Goal: Use online tool/utility: Utilize a website feature to perform a specific function

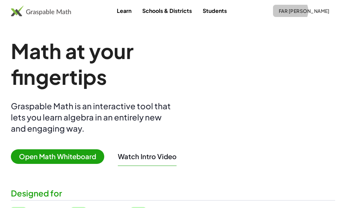
click at [311, 13] on span "far [PERSON_NAME]" at bounding box center [304, 11] width 51 height 6
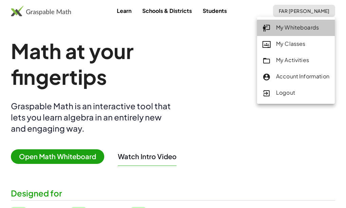
click at [305, 25] on div "My Whiteboards" at bounding box center [296, 27] width 67 height 9
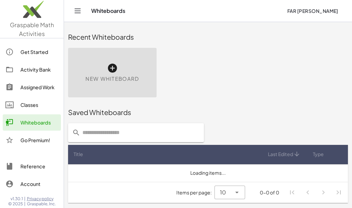
click at [114, 68] on icon at bounding box center [112, 68] width 11 height 11
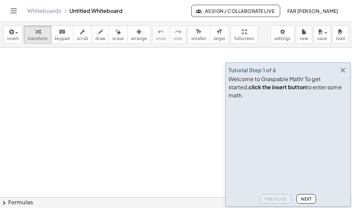
click at [342, 74] on icon "button" at bounding box center [342, 70] width 8 height 8
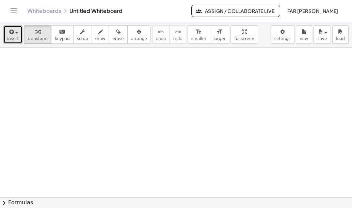
click at [10, 38] on span "insert" at bounding box center [13, 38] width 12 height 5
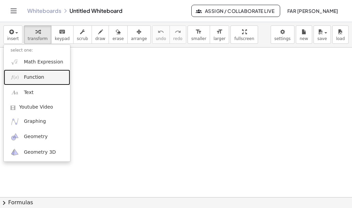
click at [29, 79] on span "Function" at bounding box center [34, 77] width 20 height 7
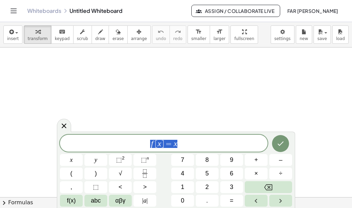
drag, startPoint x: 217, startPoint y: 146, endPoint x: 98, endPoint y: 150, distance: 119.4
click at [98, 150] on div "****** f [ x ] = x" at bounding box center [163, 143] width 207 height 17
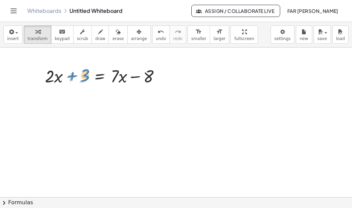
click at [72, 78] on div at bounding box center [104, 75] width 127 height 23
click at [270, 109] on div at bounding box center [176, 198] width 352 height 300
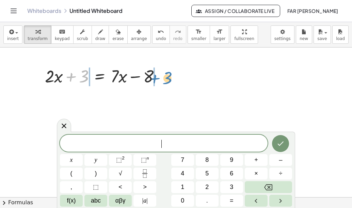
drag, startPoint x: 72, startPoint y: 77, endPoint x: 155, endPoint y: 78, distance: 82.6
click at [156, 78] on div at bounding box center [104, 75] width 127 height 23
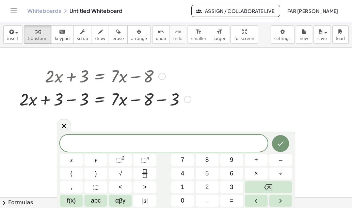
click at [71, 99] on div at bounding box center [105, 98] width 178 height 23
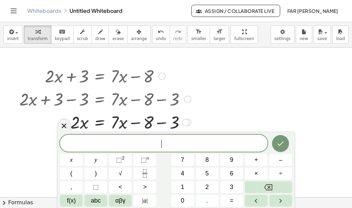
click at [162, 123] on div at bounding box center [105, 121] width 178 height 23
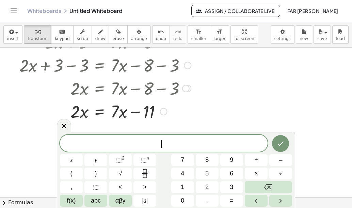
scroll to position [68, 0]
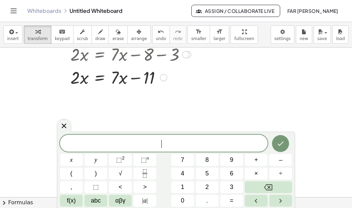
click at [104, 83] on div at bounding box center [105, 77] width 178 height 23
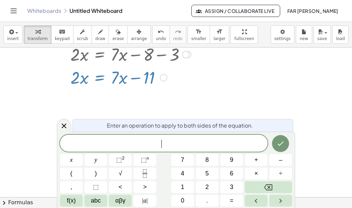
drag, startPoint x: 146, startPoint y: 144, endPoint x: 140, endPoint y: 133, distance: 12.5
click at [146, 143] on span "​" at bounding box center [163, 144] width 207 height 10
click at [156, 126] on span "Enter an operation to apply to both sides of the equation." at bounding box center [180, 125] width 146 height 8
click at [99, 78] on div at bounding box center [105, 77] width 178 height 23
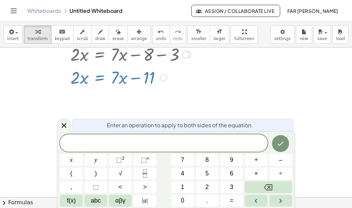
click at [115, 77] on div at bounding box center [105, 77] width 178 height 23
click at [142, 136] on div "​" at bounding box center [163, 143] width 207 height 17
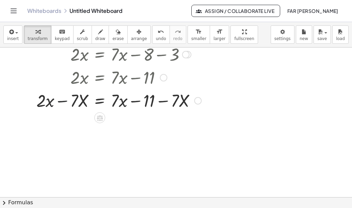
click at [63, 102] on div at bounding box center [110, 100] width 188 height 23
drag, startPoint x: 167, startPoint y: 98, endPoint x: 131, endPoint y: 97, distance: 36.4
click at [130, 97] on div at bounding box center [110, 100] width 188 height 23
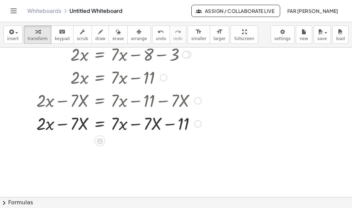
click at [135, 123] on div at bounding box center [110, 123] width 188 height 23
click at [134, 125] on div at bounding box center [110, 123] width 188 height 23
click at [110, 123] on div at bounding box center [110, 123] width 188 height 23
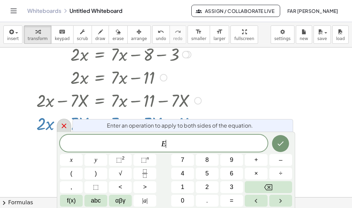
click at [61, 125] on icon at bounding box center [64, 126] width 8 height 8
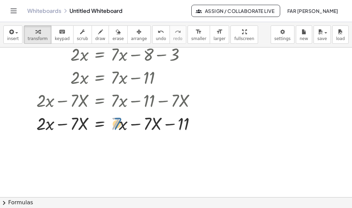
drag, startPoint x: 112, startPoint y: 125, endPoint x: 123, endPoint y: 125, distance: 11.6
click at [123, 125] on div at bounding box center [110, 123] width 188 height 23
drag, startPoint x: 125, startPoint y: 122, endPoint x: 112, endPoint y: 122, distance: 12.6
click at [112, 122] on div at bounding box center [110, 123] width 188 height 23
click at [135, 125] on div at bounding box center [110, 123] width 188 height 23
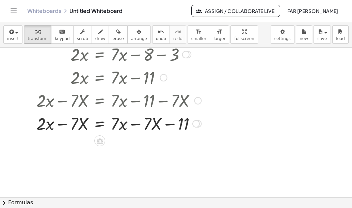
click at [132, 124] on div at bounding box center [110, 123] width 188 height 23
click at [113, 125] on div at bounding box center [110, 123] width 188 height 23
drag, startPoint x: 113, startPoint y: 125, endPoint x: 118, endPoint y: 124, distance: 4.8
click at [118, 124] on div at bounding box center [110, 123] width 188 height 23
click at [137, 124] on div at bounding box center [110, 123] width 188 height 23
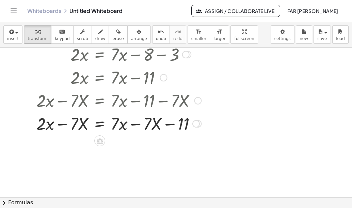
click at [67, 125] on div at bounding box center [110, 123] width 188 height 23
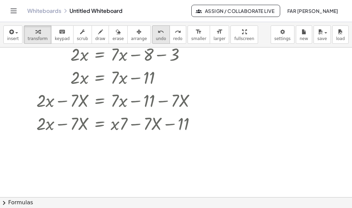
click at [153, 39] on button "undo undo" at bounding box center [161, 34] width 18 height 18
click at [156, 37] on span "undo" at bounding box center [161, 38] width 10 height 5
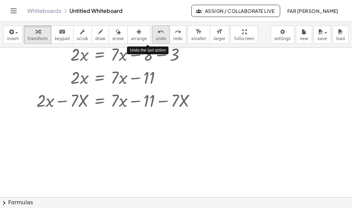
click at [156, 37] on span "undo" at bounding box center [161, 38] width 10 height 5
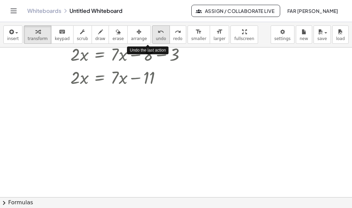
click at [156, 37] on span "undo" at bounding box center [161, 38] width 10 height 5
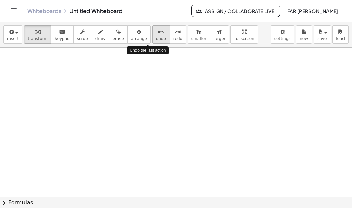
click at [156, 37] on span "undo" at bounding box center [161, 38] width 10 height 5
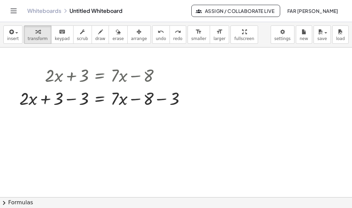
scroll to position [0, 0]
click at [72, 102] on div at bounding box center [105, 98] width 178 height 23
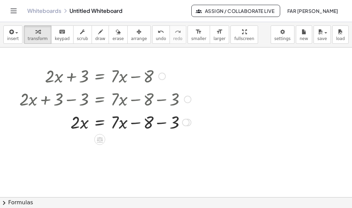
click at [160, 123] on div at bounding box center [105, 121] width 178 height 23
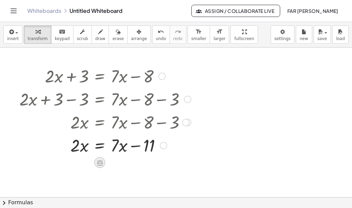
click at [97, 164] on icon at bounding box center [100, 163] width 6 height 6
click at [123, 163] on div at bounding box center [126, 162] width 11 height 11
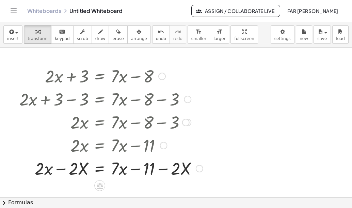
click at [60, 171] on div at bounding box center [111, 168] width 190 height 23
drag, startPoint x: 25, startPoint y: 171, endPoint x: 30, endPoint y: 171, distance: 5.4
click at [25, 171] on div at bounding box center [111, 168] width 190 height 23
click at [161, 169] on div at bounding box center [111, 168] width 190 height 23
drag, startPoint x: 176, startPoint y: 169, endPoint x: 129, endPoint y: 169, distance: 46.9
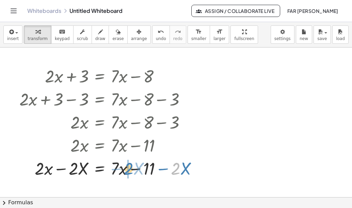
click at [129, 169] on div at bounding box center [111, 168] width 190 height 23
click at [135, 171] on div at bounding box center [111, 168] width 190 height 23
click at [64, 171] on div at bounding box center [111, 168] width 190 height 23
click at [170, 170] on div at bounding box center [111, 168] width 190 height 23
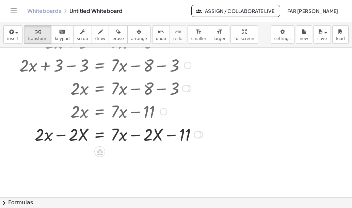
click at [62, 134] on div at bounding box center [111, 134] width 190 height 23
click at [133, 137] on div at bounding box center [111, 134] width 190 height 23
click at [156, 33] on div "undo" at bounding box center [161, 32] width 10 height 8
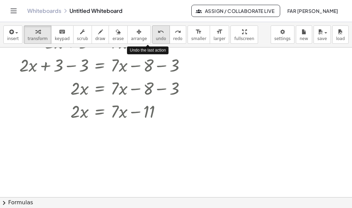
click at [156, 32] on div "undo" at bounding box center [161, 32] width 10 height 8
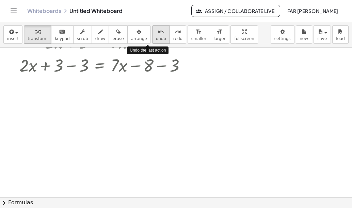
click at [156, 32] on div "undo" at bounding box center [161, 32] width 10 height 8
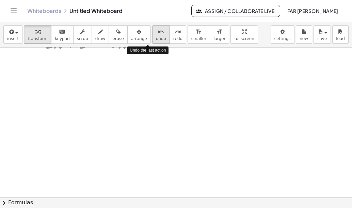
click at [156, 32] on div "undo" at bounding box center [161, 32] width 10 height 8
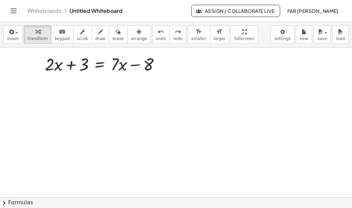
scroll to position [0, 0]
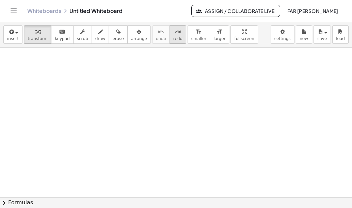
click at [173, 39] on span "redo" at bounding box center [177, 38] width 9 height 5
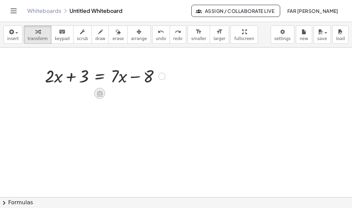
click at [99, 93] on icon at bounding box center [99, 93] width 7 height 7
click at [124, 93] on icon at bounding box center [127, 93] width 6 height 6
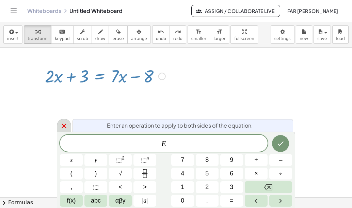
click at [64, 127] on icon at bounding box center [64, 126] width 8 height 8
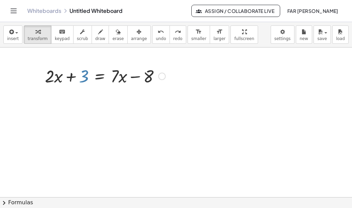
click at [85, 80] on div at bounding box center [104, 75] width 127 height 23
drag, startPoint x: 145, startPoint y: 80, endPoint x: 88, endPoint y: 79, distance: 57.1
click at [88, 79] on div at bounding box center [104, 75] width 127 height 23
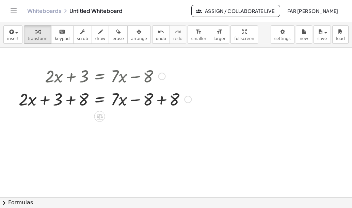
click at [161, 100] on div at bounding box center [104, 98] width 179 height 23
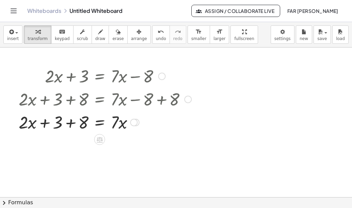
click at [68, 123] on div at bounding box center [104, 121] width 179 height 23
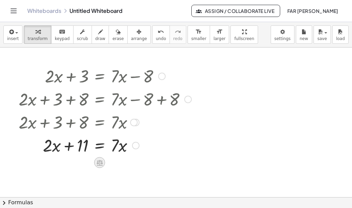
click at [100, 164] on icon at bounding box center [99, 162] width 7 height 7
click at [127, 165] on icon at bounding box center [127, 163] width 6 height 6
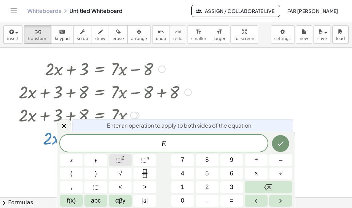
scroll to position [12, 0]
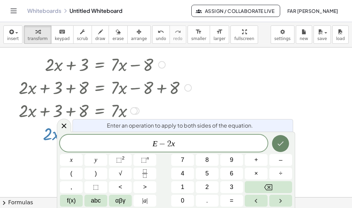
click at [282, 146] on icon "Done" at bounding box center [280, 144] width 8 height 8
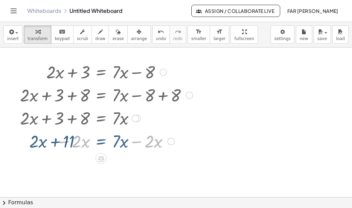
scroll to position [0, 0]
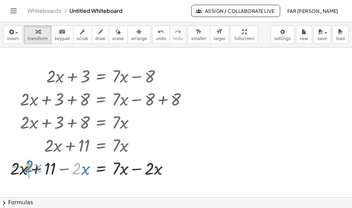
drag, startPoint x: 76, startPoint y: 170, endPoint x: 29, endPoint y: 168, distance: 47.0
click at [35, 170] on div at bounding box center [101, 168] width 189 height 23
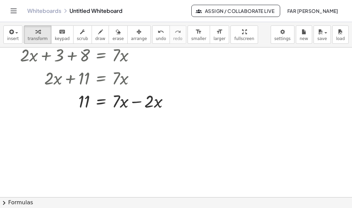
scroll to position [68, 0]
click at [136, 102] on div at bounding box center [106, 100] width 179 height 23
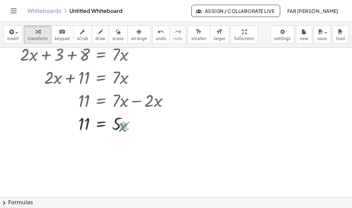
drag, startPoint x: 126, startPoint y: 125, endPoint x: 121, endPoint y: 128, distance: 5.5
click at [122, 128] on div at bounding box center [106, 123] width 179 height 23
drag, startPoint x: 119, startPoint y: 127, endPoint x: 84, endPoint y: 148, distance: 40.3
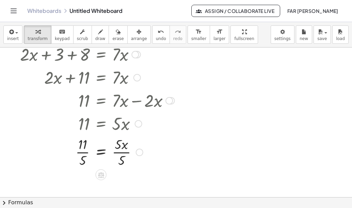
click at [123, 159] on div at bounding box center [106, 152] width 179 height 34
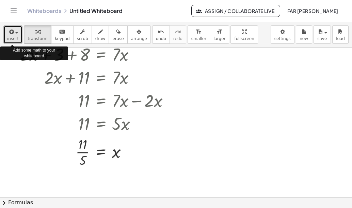
click at [16, 35] on div "button" at bounding box center [13, 32] width 12 height 8
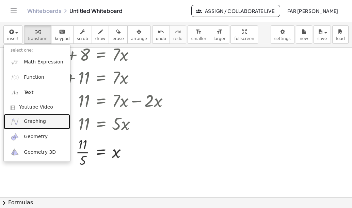
click at [24, 124] on span "Graphing" at bounding box center [35, 121] width 22 height 7
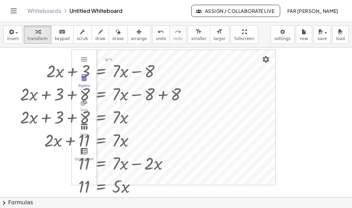
scroll to position [0, 0]
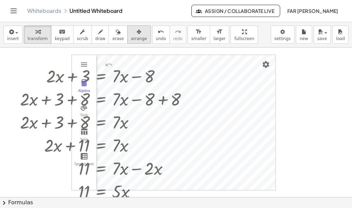
click at [131, 38] on span "arrange" at bounding box center [139, 38] width 16 height 5
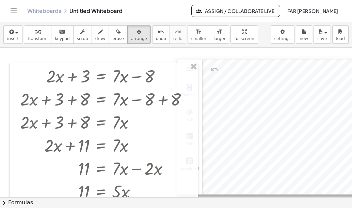
drag, startPoint x: 221, startPoint y: 88, endPoint x: 326, endPoint y: 92, distance: 105.5
click at [326, 92] on div at bounding box center [278, 126] width 203 height 135
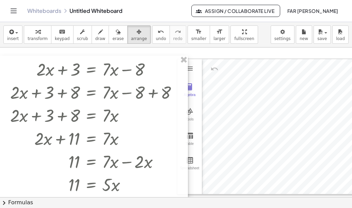
drag, startPoint x: 169, startPoint y: 83, endPoint x: 148, endPoint y: 76, distance: 21.5
click at [148, 76] on div at bounding box center [94, 144] width 188 height 176
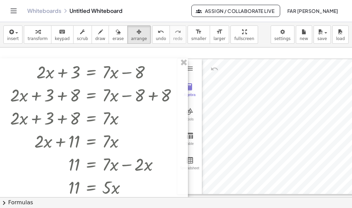
drag, startPoint x: 171, startPoint y: 59, endPoint x: 153, endPoint y: 62, distance: 17.9
click at [153, 62] on div at bounding box center [94, 146] width 188 height 176
click at [174, 180] on div at bounding box center [94, 146] width 188 height 176
click at [227, 156] on div at bounding box center [278, 126] width 203 height 135
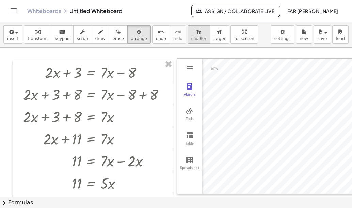
click at [191, 38] on span "smaller" at bounding box center [198, 38] width 15 height 5
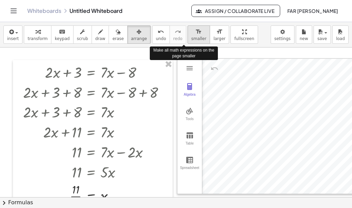
click at [191, 38] on span "smaller" at bounding box center [198, 38] width 15 height 5
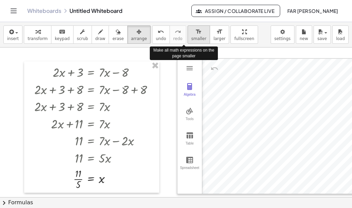
click at [191, 38] on span "smaller" at bounding box center [198, 38] width 15 height 5
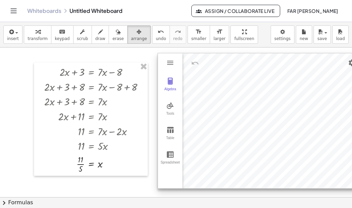
drag, startPoint x: 229, startPoint y: 71, endPoint x: 210, endPoint y: 66, distance: 20.1
click at [210, 66] on div at bounding box center [259, 120] width 203 height 135
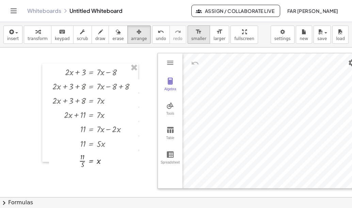
click at [191, 38] on span "smaller" at bounding box center [198, 38] width 15 height 5
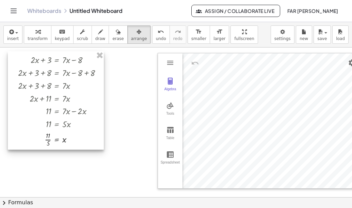
drag, startPoint x: 116, startPoint y: 139, endPoint x: 82, endPoint y: 127, distance: 36.5
click at [82, 127] on div at bounding box center [56, 100] width 96 height 99
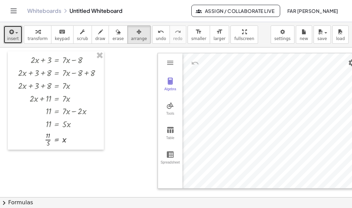
click at [13, 38] on span "insert" at bounding box center [13, 38] width 12 height 5
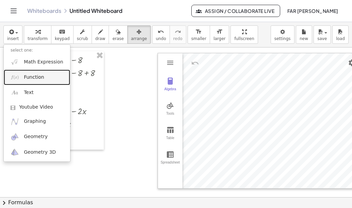
click at [24, 75] on span "Function" at bounding box center [34, 77] width 20 height 7
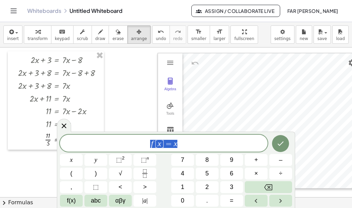
drag, startPoint x: 188, startPoint y: 144, endPoint x: 128, endPoint y: 144, distance: 59.5
click at [128, 144] on span "f [ x ] = x" at bounding box center [163, 144] width 207 height 10
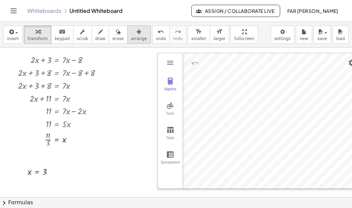
click at [132, 38] on span "arrange" at bounding box center [139, 38] width 16 height 5
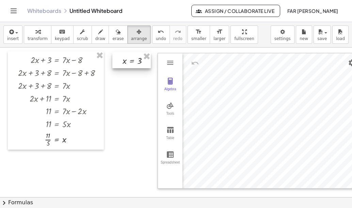
drag, startPoint x: 32, startPoint y: 171, endPoint x: 127, endPoint y: 61, distance: 145.6
click at [127, 61] on div at bounding box center [131, 60] width 38 height 16
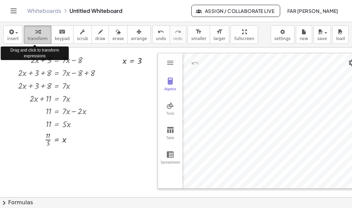
click at [35, 36] on icon "button" at bounding box center [37, 32] width 5 height 8
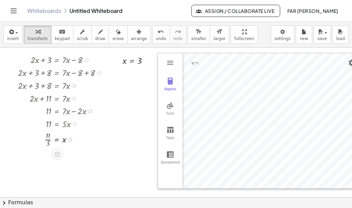
click at [87, 61] on div at bounding box center [87, 60] width 4 height 4
drag, startPoint x: 56, startPoint y: 139, endPoint x: 236, endPoint y: 106, distance: 182.8
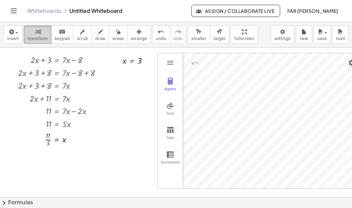
click at [28, 35] on div "button" at bounding box center [38, 32] width 20 height 8
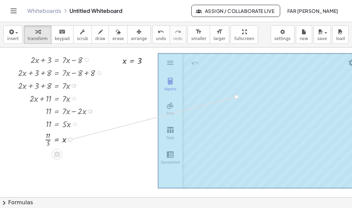
drag, startPoint x: 71, startPoint y: 140, endPoint x: 232, endPoint y: 99, distance: 166.7
